Goal: Task Accomplishment & Management: Use online tool/utility

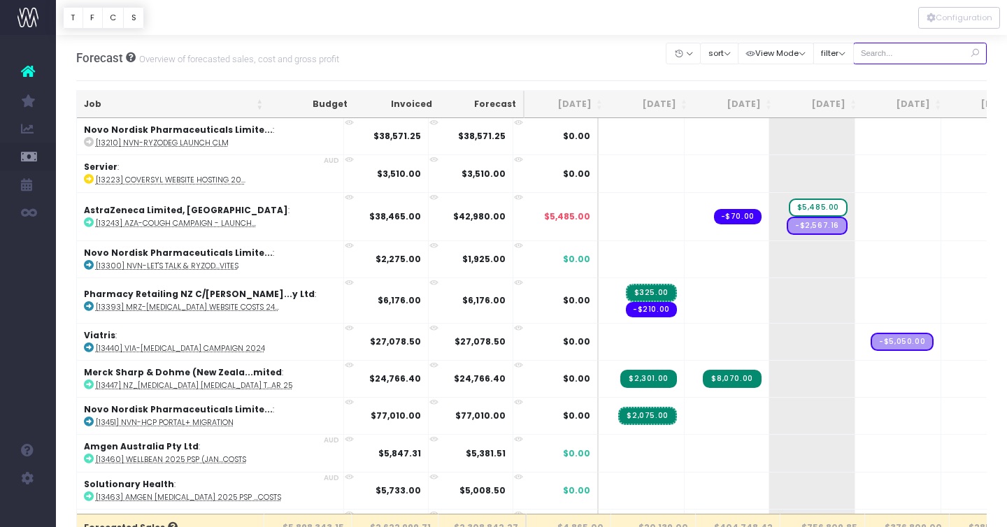
click at [904, 52] on input "text" at bounding box center [920, 54] width 134 height 22
type input "eden"
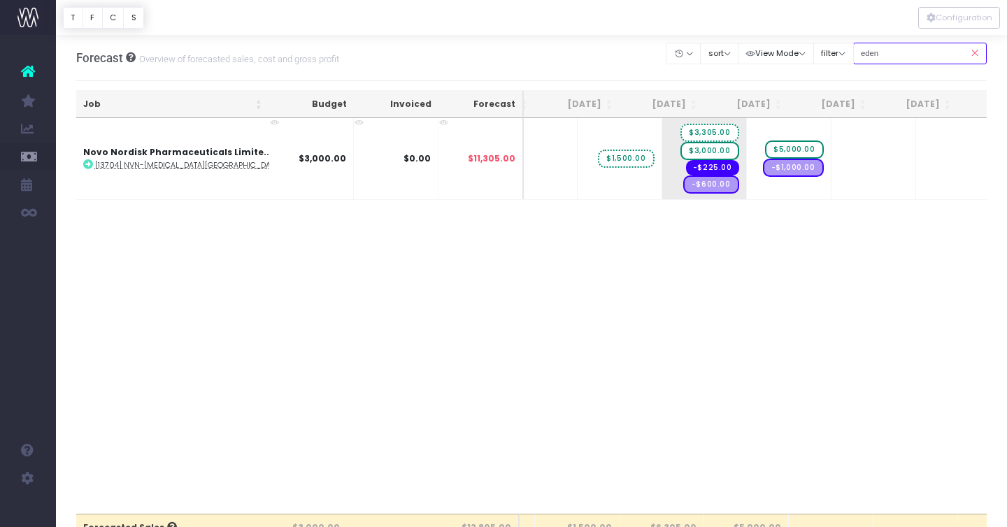
scroll to position [0, 85]
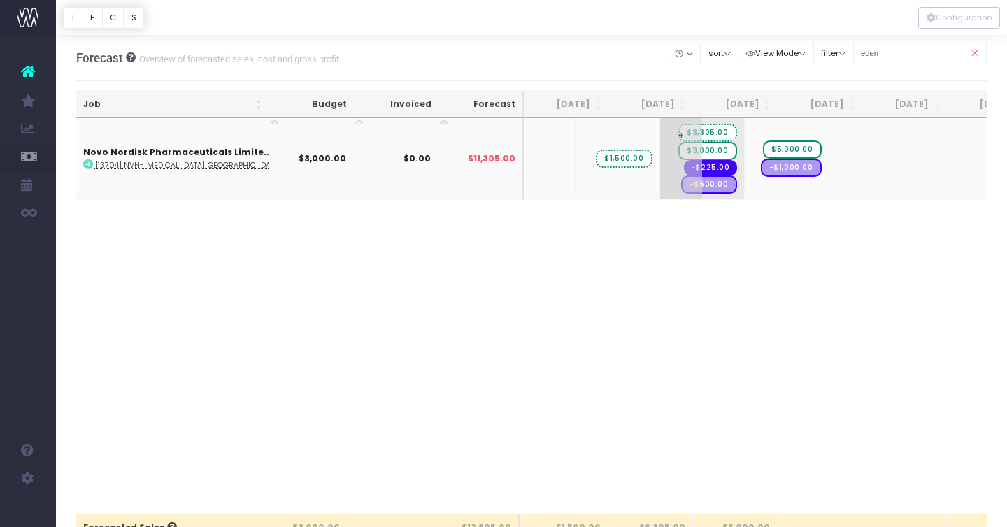
click at [679, 153] on span "$3,000.00" at bounding box center [708, 151] width 58 height 18
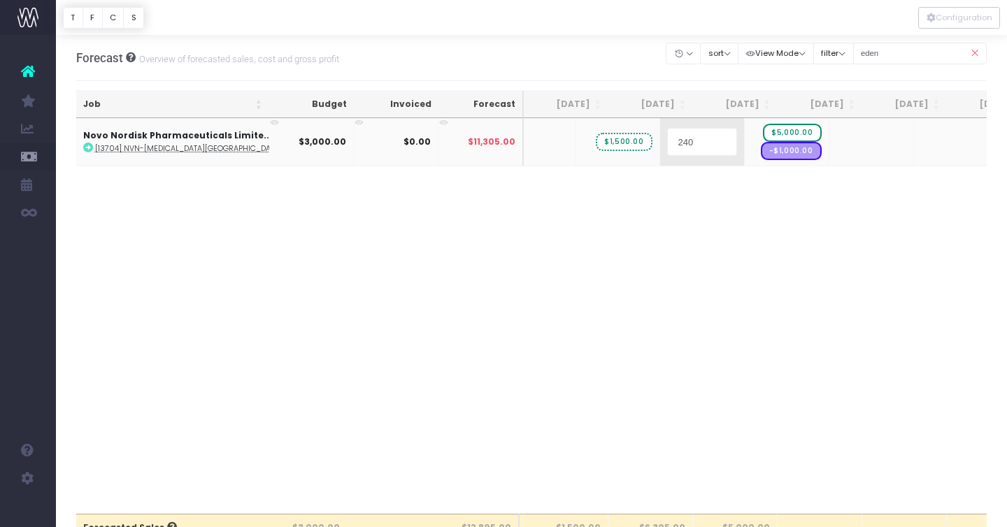
type input "2400"
click at [751, 281] on body "Oh my... this is bad. [PERSON_NAME] wasn't able to load this page. Please conta…" at bounding box center [503, 263] width 1007 height 527
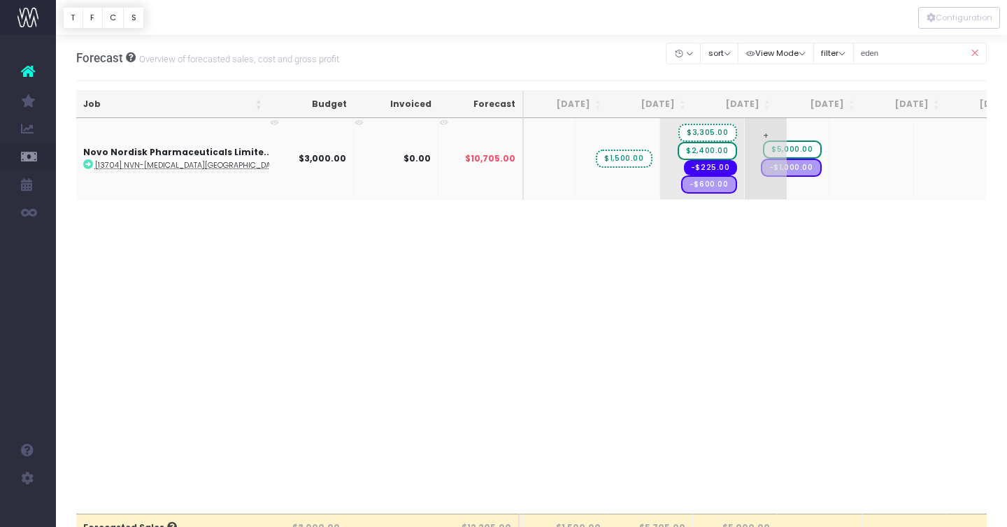
click at [763, 150] on span "$5,000.00" at bounding box center [792, 150] width 58 height 18
type input "8000"
click at [623, 55] on body "Oh my... this is bad. [PERSON_NAME] wasn't able to load this page. Please conta…" at bounding box center [503, 263] width 1007 height 527
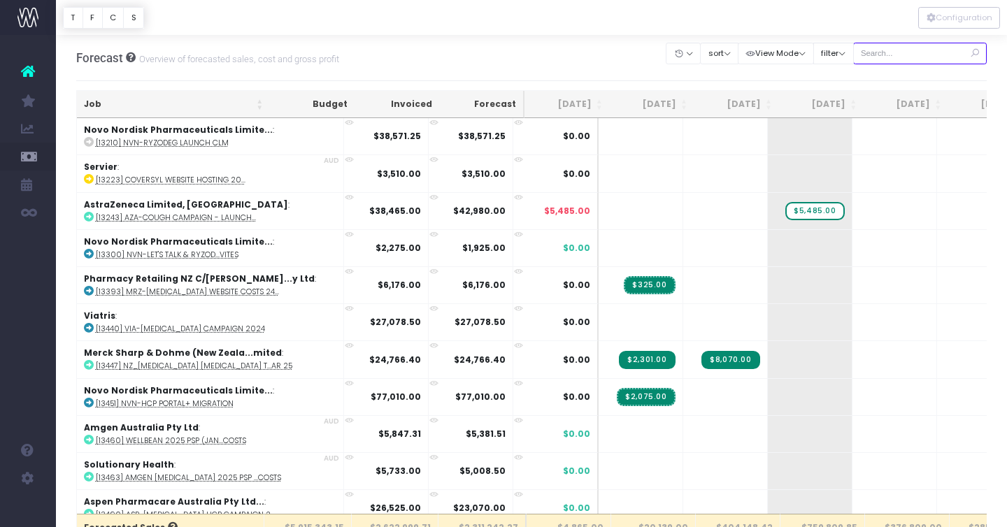
click at [909, 51] on input "text" at bounding box center [920, 54] width 134 height 22
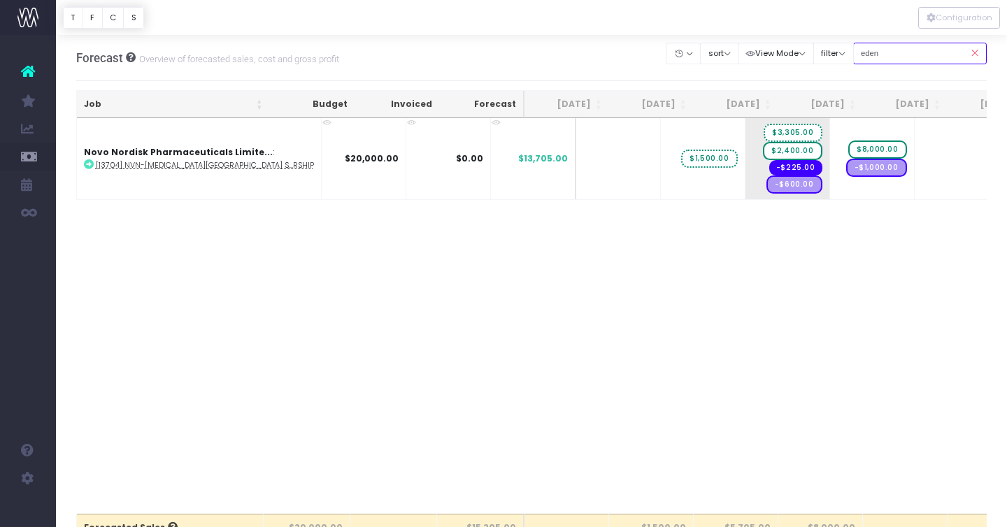
type input "eden"
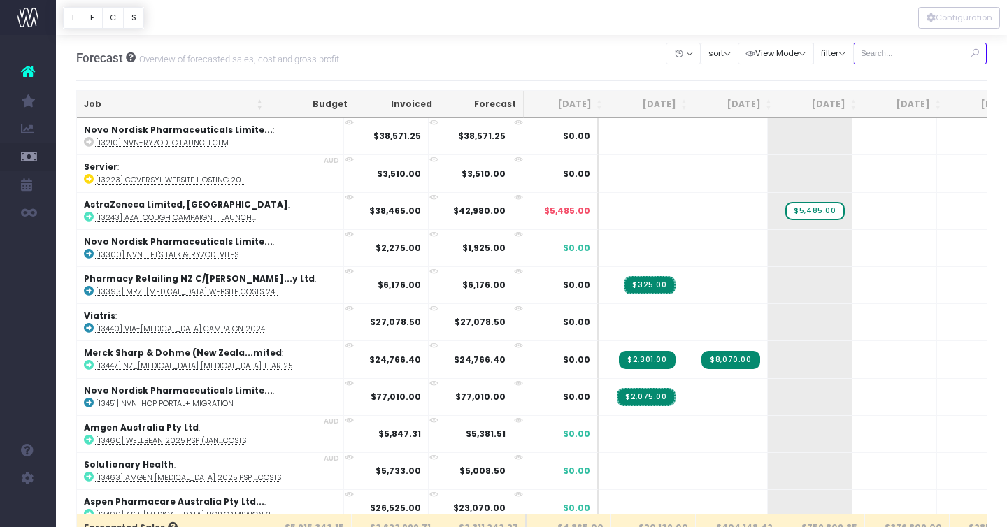
click at [898, 51] on input "text" at bounding box center [920, 54] width 134 height 22
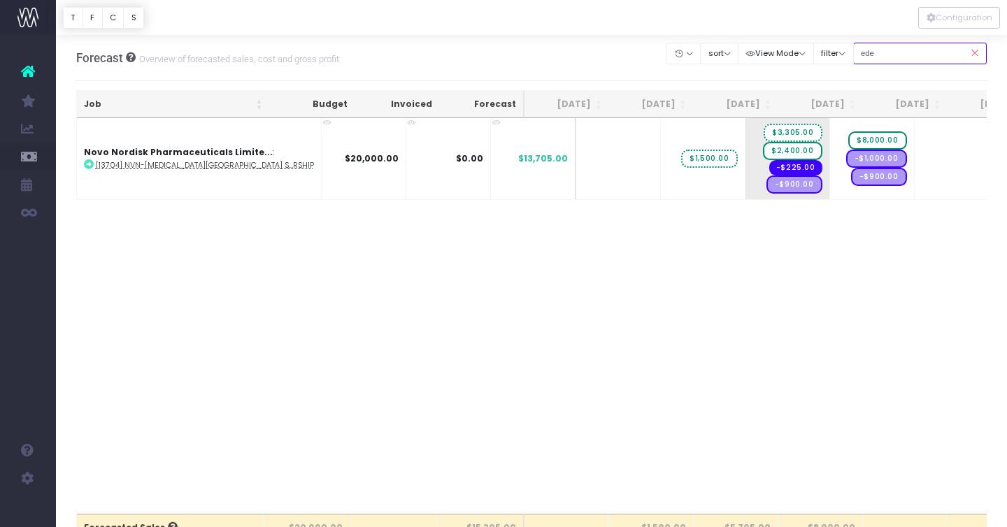
type input "eden"
click at [746, 171] on span "+" at bounding box center [767, 158] width 42 height 81
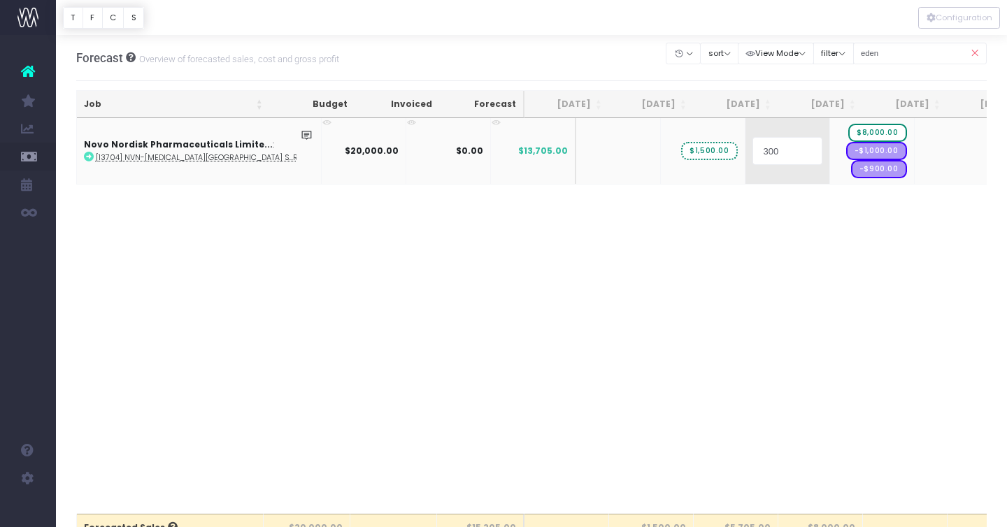
type input "3000"
click at [589, 55] on body "Oh my... this is bad. [PERSON_NAME] wasn't able to load this page. Please conta…" at bounding box center [503, 263] width 1007 height 527
